Goal: Task Accomplishment & Management: Manage account settings

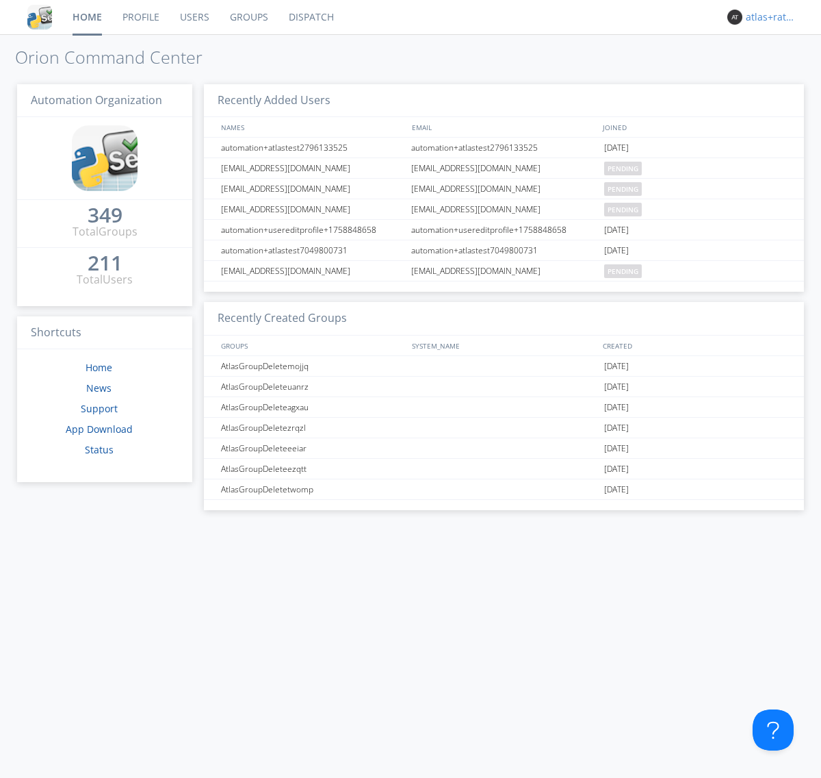
click at [768, 17] on div "atlas+ratelimit" at bounding box center [771, 17] width 51 height 14
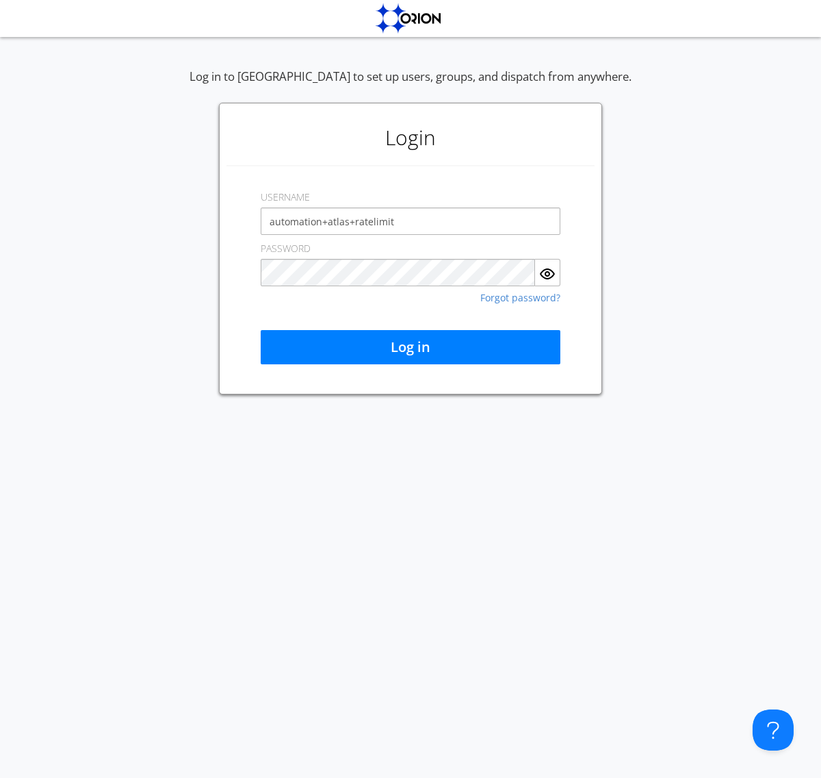
type input "automation+atlas+ratelimit"
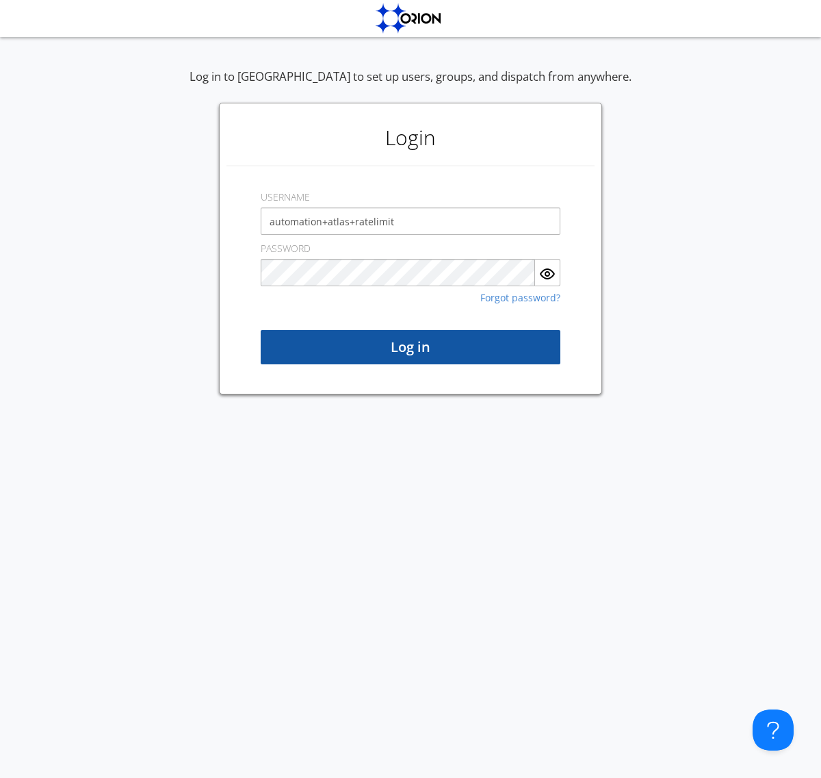
click at [411, 347] on button "Log in" at bounding box center [411, 347] width 300 height 34
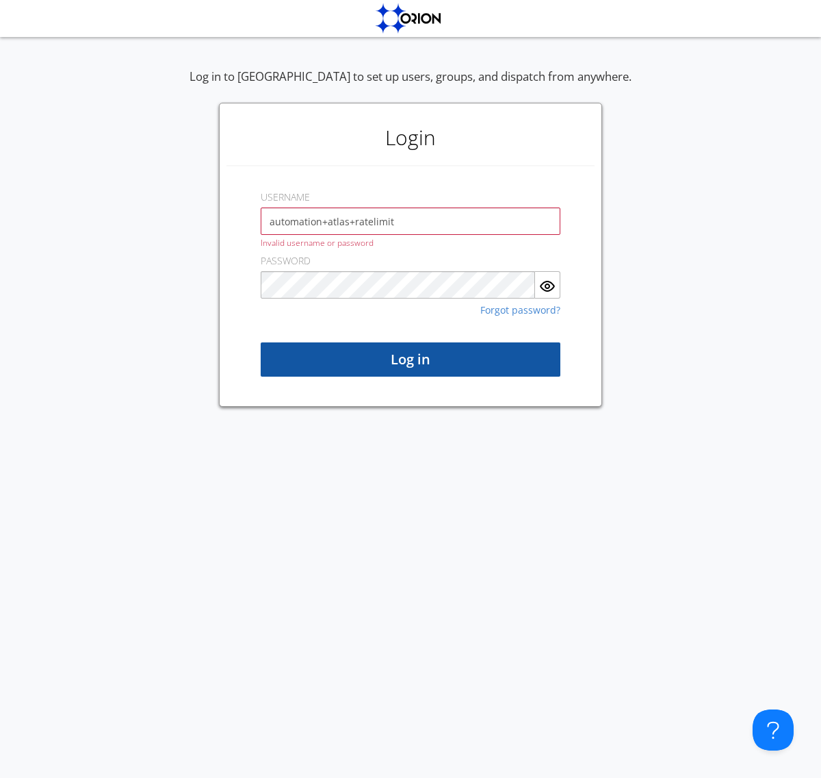
click at [411, 359] on button "Log in" at bounding box center [411, 359] width 300 height 34
